Goal: Task Accomplishment & Management: Manage account settings

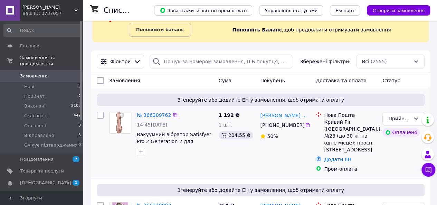
scroll to position [69, 0]
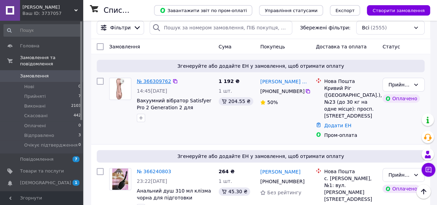
click at [156, 82] on link "№ 366309762" at bounding box center [154, 81] width 34 height 6
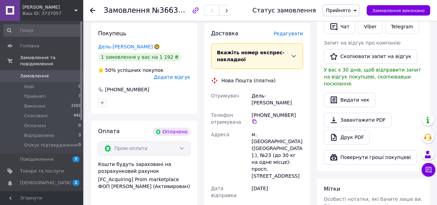
scroll to position [173, 0]
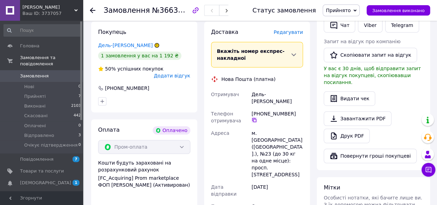
click at [257, 117] on icon at bounding box center [254, 120] width 6 height 6
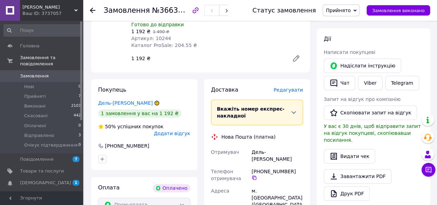
scroll to position [0, 0]
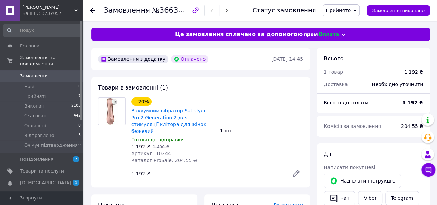
click at [90, 11] on icon at bounding box center [93, 11] width 6 height 6
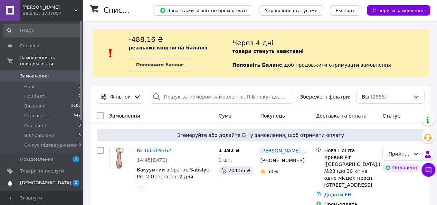
click at [57, 180] on span "[DEMOGRAPHIC_DATA]" at bounding box center [42, 183] width 44 height 6
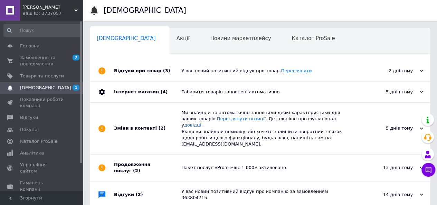
scroll to position [0, 2]
click at [48, 56] on span "Замовлення та повідомлення" at bounding box center [42, 61] width 44 height 12
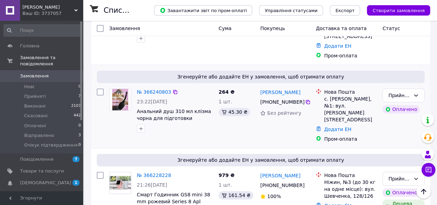
scroll to position [207, 0]
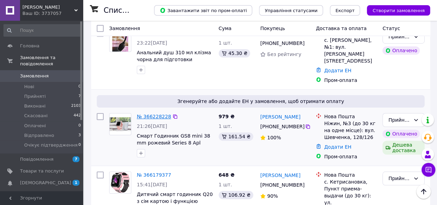
click at [146, 114] on link "№ 366228228" at bounding box center [154, 117] width 34 height 6
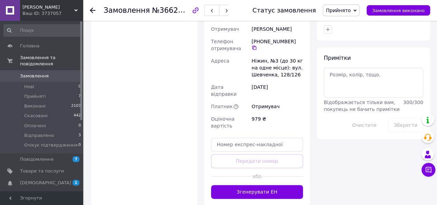
scroll to position [335, 0]
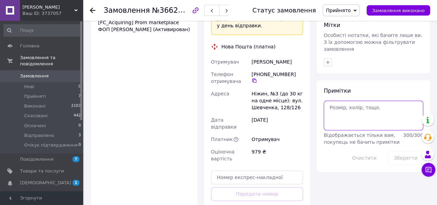
click at [348, 100] on textarea at bounding box center [373, 115] width 99 height 30
type textarea "сірий"
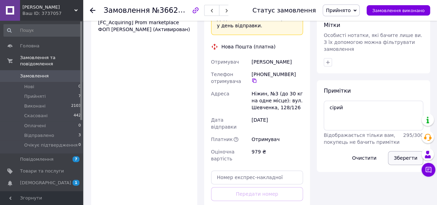
click at [401, 151] on button "Зберегти" at bounding box center [405, 158] width 35 height 14
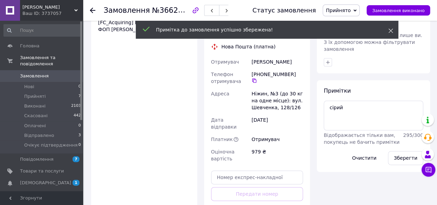
click at [390, 30] on icon at bounding box center [390, 30] width 5 height 5
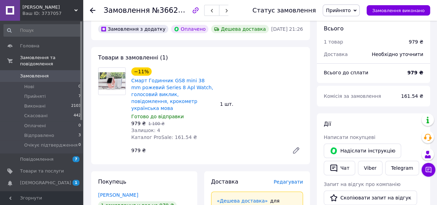
scroll to position [0, 0]
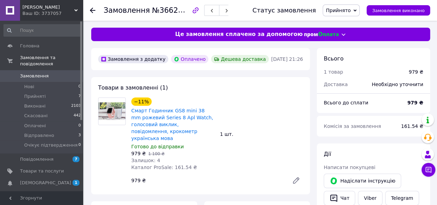
click at [92, 10] on use at bounding box center [93, 11] width 6 height 6
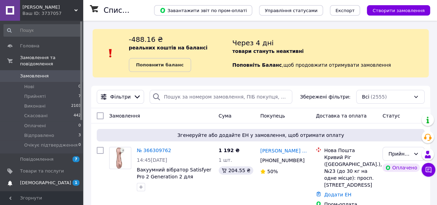
click at [63, 177] on link "[DEMOGRAPHIC_DATA] 1 0" at bounding box center [42, 183] width 85 height 12
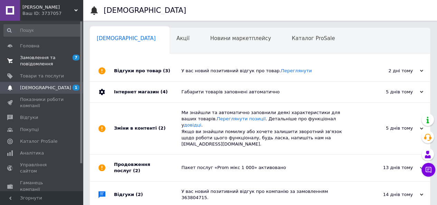
scroll to position [0, 2]
click at [46, 62] on span "Замовлення та повідомлення" at bounding box center [42, 61] width 44 height 12
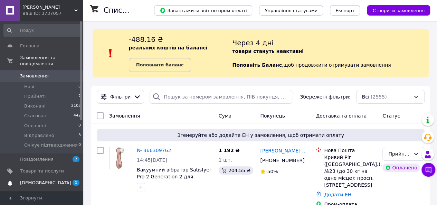
click at [68, 180] on span "1 0" at bounding box center [73, 183] width 19 height 6
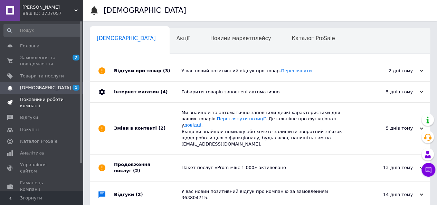
scroll to position [0, 2]
click at [50, 58] on span "Замовлення та повідомлення" at bounding box center [42, 61] width 44 height 12
